Goal: Task Accomplishment & Management: Complete application form

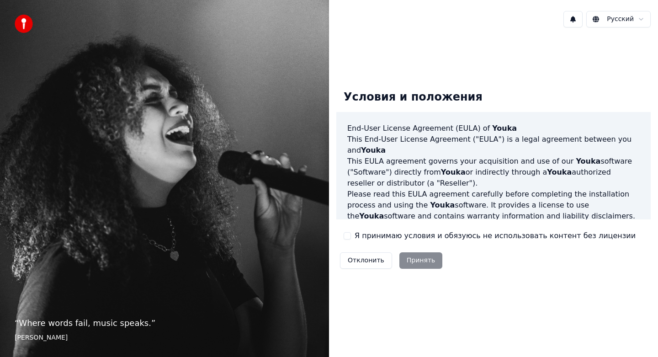
click at [364, 235] on label "Я принимаю условия и обязуюсь не использовать контент без лицензии" at bounding box center [495, 235] width 281 height 11
click at [351, 235] on button "Я принимаю условия и обязуюсь не использовать контент без лицензии" at bounding box center [347, 235] width 7 height 7
click at [417, 256] on button "Принять" at bounding box center [420, 260] width 43 height 16
